Goal: Check status: Check status

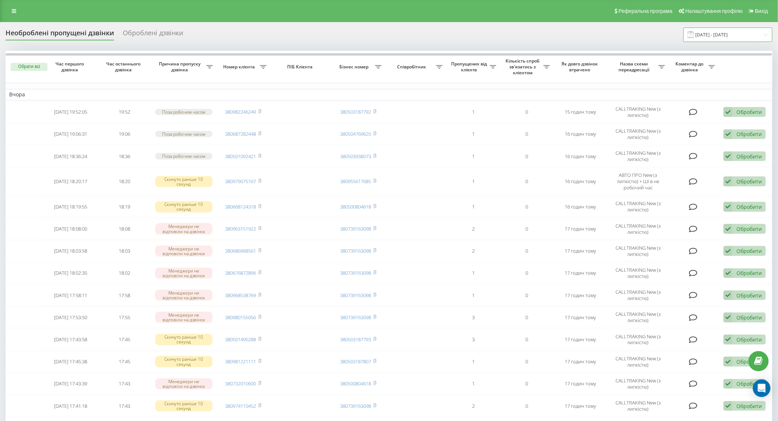
click at [701, 38] on input "[DATE] - [DATE]" at bounding box center [728, 35] width 89 height 14
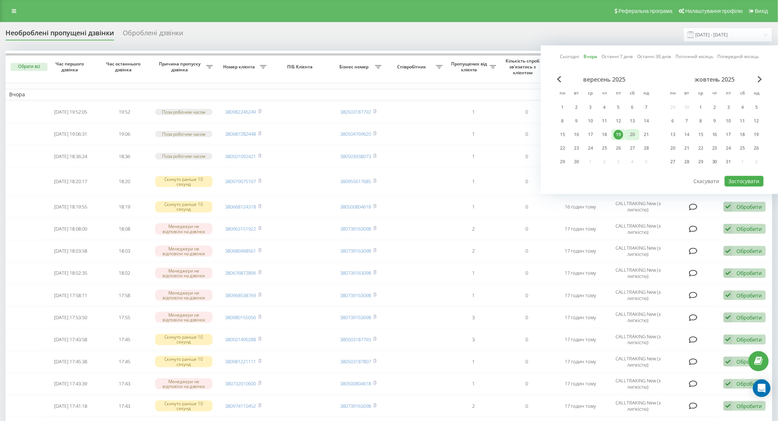
click at [634, 132] on div "20" at bounding box center [633, 135] width 10 height 10
click at [741, 182] on button "Застосувати" at bounding box center [744, 181] width 39 height 11
type input "20.09.2025 - 20.09.2025"
